Goal: Information Seeking & Learning: Understand process/instructions

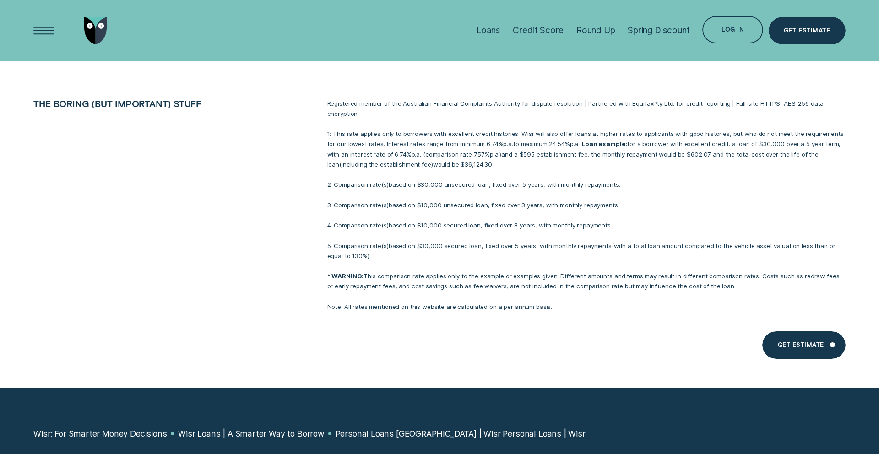
scroll to position [7277, 0]
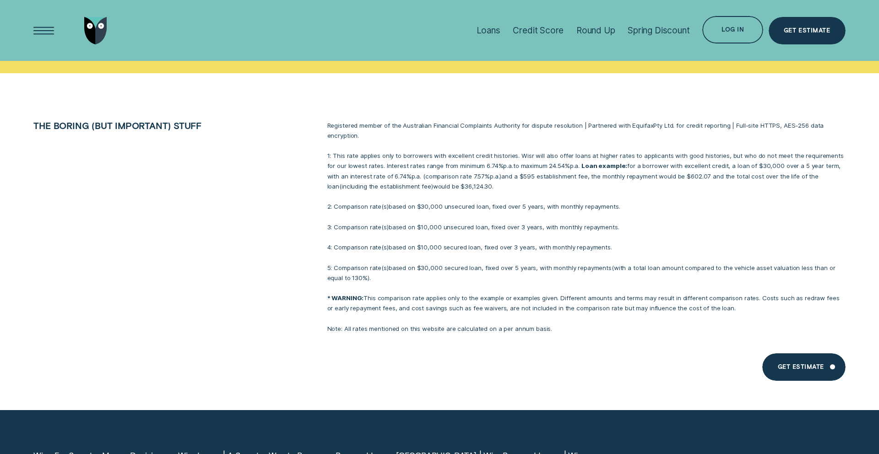
click at [492, 181] on div "Registered member of the Australian Financial Complaints Authority for dispute …" at bounding box center [586, 227] width 528 height 214
drag, startPoint x: 474, startPoint y: 173, endPoint x: 334, endPoint y: 137, distance: 144.5
click at [334, 151] on p "1: This rate applies only to borrowers with excellent credit histories. Wisr wi…" at bounding box center [586, 171] width 518 height 41
click at [444, 171] on p "1: This rate applies only to borrowers with excellent credit histories. Wisr wi…" at bounding box center [586, 171] width 518 height 41
drag, startPoint x: 477, startPoint y: 173, endPoint x: 308, endPoint y: 136, distance: 172.5
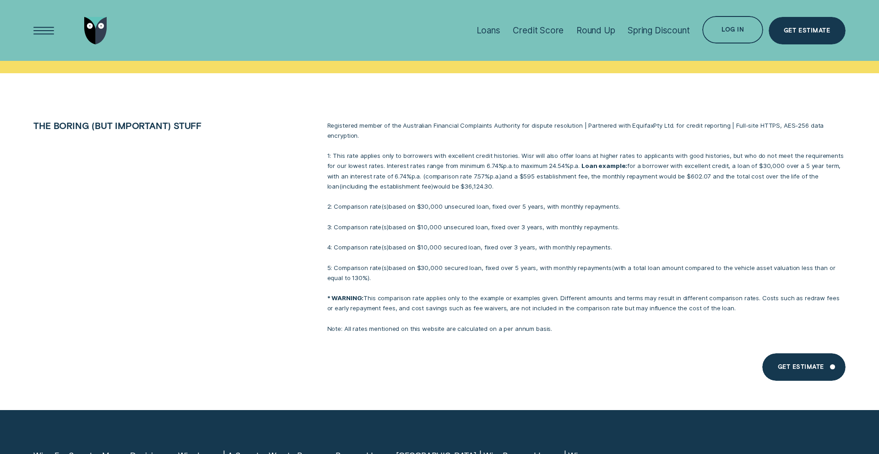
click at [308, 136] on li "The boring (but important) stuff Registered member of the Australian Financial …" at bounding box center [439, 227] width 822 height 214
click at [466, 162] on p "1: This rate applies only to borrowers with excellent credit histories. Wisr wi…" at bounding box center [586, 171] width 518 height 41
drag, startPoint x: 482, startPoint y: 169, endPoint x: 357, endPoint y: 147, distance: 127.5
click at [357, 151] on p "1: This rate applies only to borrowers with excellent credit histories. Wisr wi…" at bounding box center [586, 171] width 518 height 41
click at [410, 172] on p "1: This rate applies only to borrowers with excellent credit histories. Wisr wi…" at bounding box center [586, 171] width 518 height 41
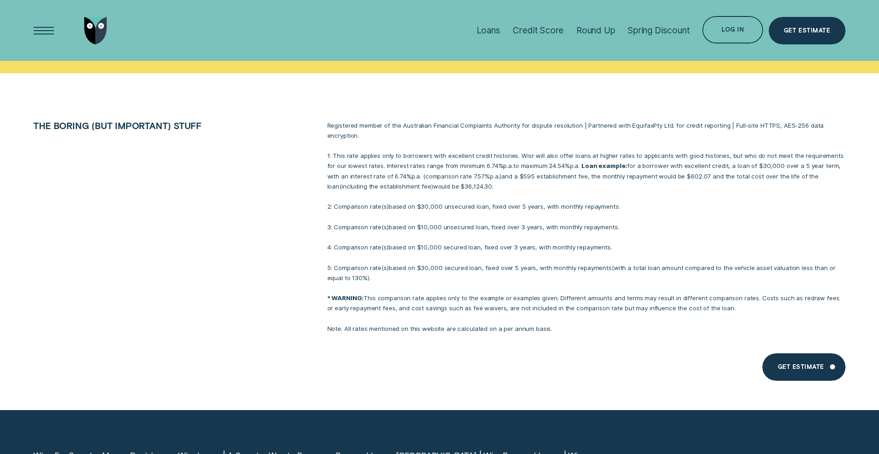
drag, startPoint x: 466, startPoint y: 174, endPoint x: 293, endPoint y: 132, distance: 177.6
click at [293, 132] on li "The boring (but important) stuff Registered member of the Australian Financial …" at bounding box center [439, 227] width 822 height 214
click at [328, 206] on div "Registered member of the Australian Financial Complaints Authority for dispute …" at bounding box center [586, 227] width 528 height 214
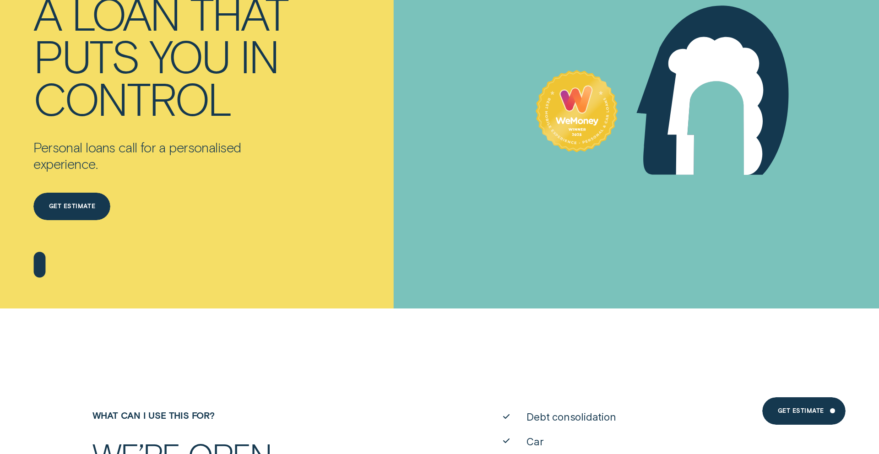
scroll to position [0, 0]
